Goal: Task Accomplishment & Management: Complete application form

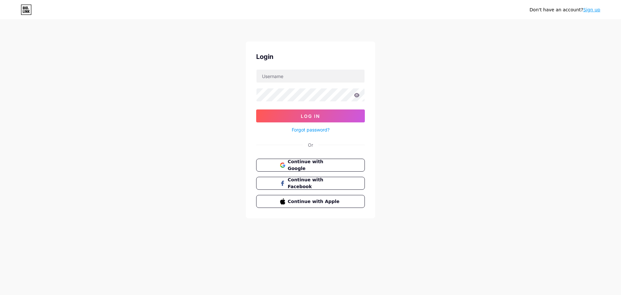
click at [594, 12] on link "Sign up" at bounding box center [592, 9] width 17 height 5
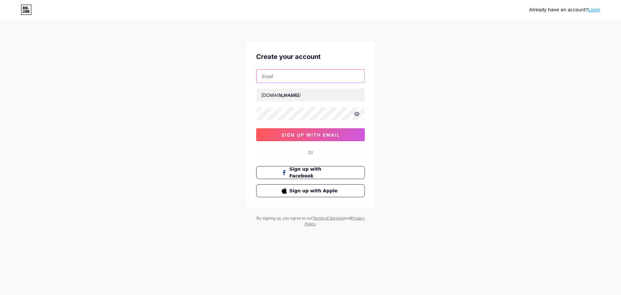
click at [285, 75] on input "text" at bounding box center [311, 76] width 108 height 13
click at [285, 73] on input "text" at bounding box center [311, 76] width 108 height 13
click at [279, 75] on input "text" at bounding box center [311, 76] width 108 height 13
paste input "[EMAIL_ADDRESS][DOMAIN_NAME]"
type input "[EMAIL_ADDRESS][DOMAIN_NAME]"
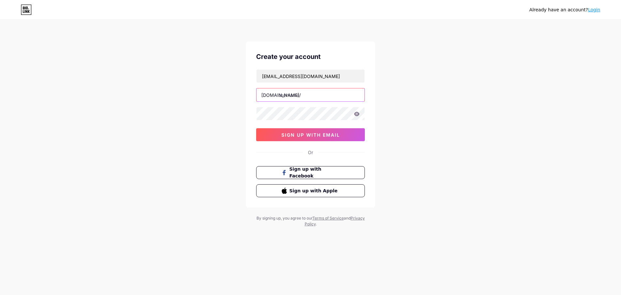
click at [301, 96] on input "text" at bounding box center [311, 94] width 108 height 13
type input "fermoplast_nf"
click at [358, 113] on icon at bounding box center [357, 114] width 6 height 4
click at [250, 117] on div "Create your account [EMAIL_ADDRESS][DOMAIN_NAME] [DOMAIN_NAME]/ fermoplast_nf s…" at bounding box center [310, 124] width 129 height 166
